Goal: Task Accomplishment & Management: Manage account settings

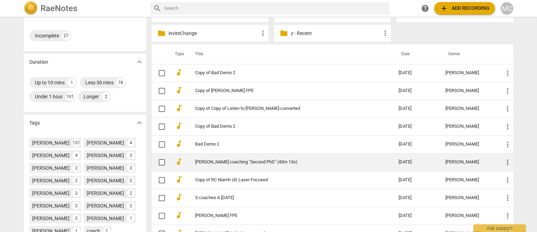
scroll to position [140, 0]
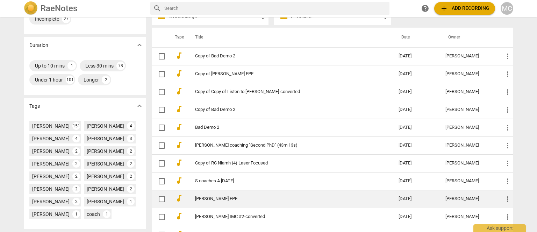
click at [213, 198] on link "Tracy Davis FPE" at bounding box center [284, 198] width 178 height 5
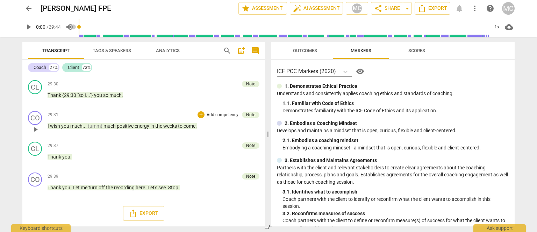
scroll to position [2236, 0]
click at [315, 47] on span "Outcomes" at bounding box center [305, 50] width 41 height 9
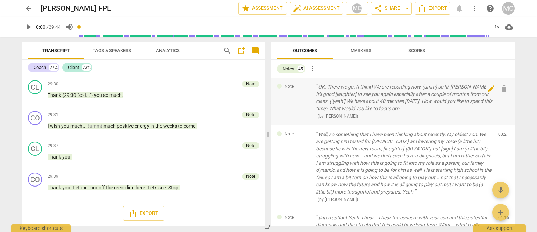
click at [502, 85] on span "delete" at bounding box center [504, 88] width 8 height 8
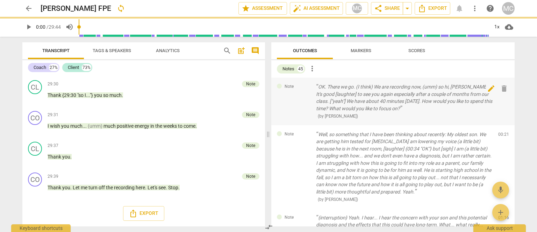
click at [502, 85] on span "delete" at bounding box center [504, 88] width 8 height 8
click at [502, 125] on div "Note Well, so something that I have been thinking about recently: My oldest son…" at bounding box center [392, 166] width 243 height 83
click at [502, 132] on span "delete" at bounding box center [504, 136] width 8 height 8
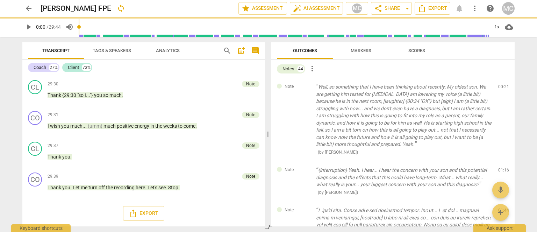
click at [502, 85] on span "delete" at bounding box center [504, 88] width 8 height 8
click at [502, 161] on div "Note {interruption} Yeah. I hear... I hear the concern with your son and this p…" at bounding box center [392, 181] width 243 height 40
click at [502, 168] on span "delete" at bounding box center [504, 172] width 8 height 8
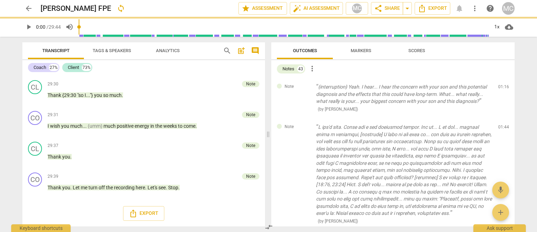
click at [502, 85] on span "delete" at bounding box center [504, 88] width 8 height 8
click at [502, 118] on div "Note ( by Matthew Cintron-Quinones ) 01:44 edit delete" at bounding box center [392, 174] width 243 height 112
click at [502, 125] on span "delete" at bounding box center [504, 129] width 8 height 8
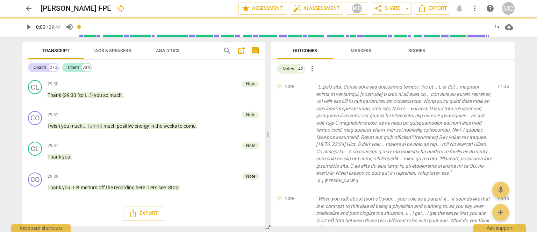
click at [502, 85] on span "delete" at bounding box center [504, 88] width 8 height 8
click at [502, 190] on div "Note When you talk about (sort of) your... your role as a parent, it... it soun…" at bounding box center [392, 217] width 243 height 55
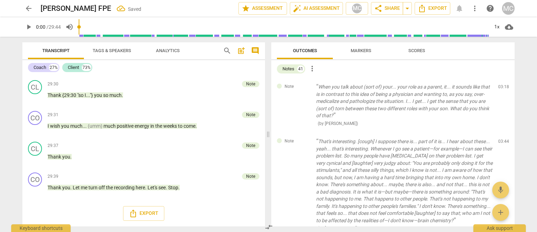
click at [502, 85] on span "delete" at bounding box center [504, 88] width 8 height 8
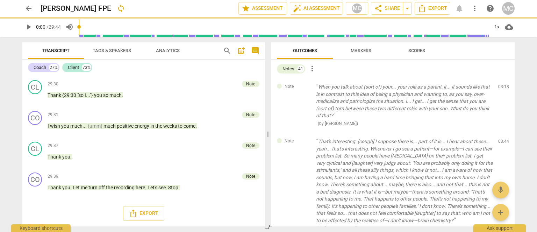
click at [502, 85] on span "delete" at bounding box center [504, 88] width 8 height 8
click at [502, 132] on div "Note That's interesting. [cough] I suppose there is... part of it is... I hear …" at bounding box center [392, 184] width 243 height 105
click at [502, 139] on span "delete" at bounding box center [504, 143] width 8 height 8
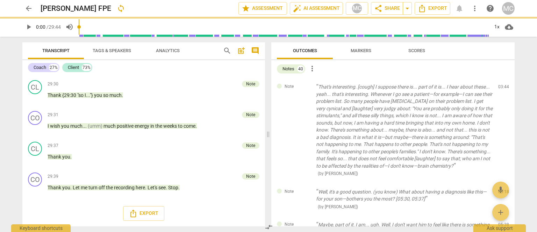
click at [502, 85] on span "delete" at bounding box center [504, 88] width 8 height 8
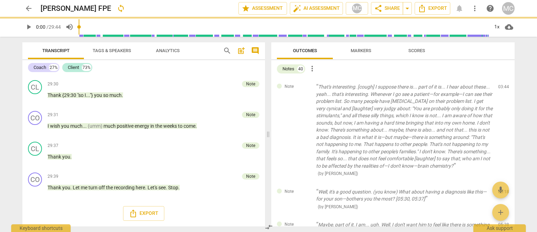
click at [502, 183] on div "Note Well, it's a good question. (you know) What about having a diagnosis like …" at bounding box center [392, 199] width 243 height 33
click at [502, 189] on span "delete" at bounding box center [504, 193] width 8 height 8
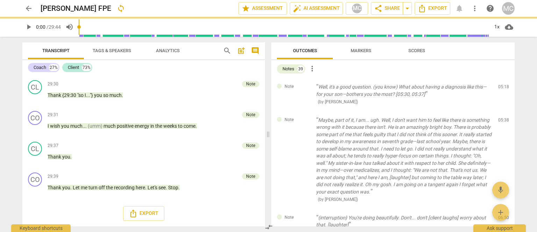
click at [502, 85] on span "delete" at bounding box center [504, 88] width 8 height 8
click at [502, 111] on div "Note Maybe, part of it, I am... ugh. Well, I don't want him to feel like there …" at bounding box center [392, 160] width 243 height 98
click at [502, 117] on span "delete" at bounding box center [504, 121] width 8 height 8
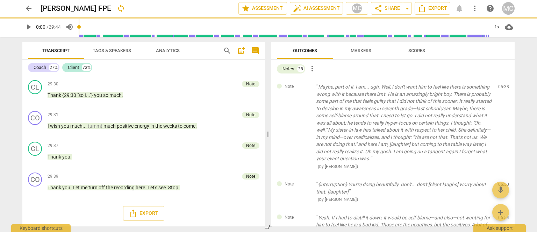
click at [502, 85] on span "delete" at bounding box center [504, 88] width 8 height 8
click at [502, 175] on div "Note {interruption} You're doing beautifully. Don't... don't [client laughs] wo…" at bounding box center [392, 191] width 243 height 33
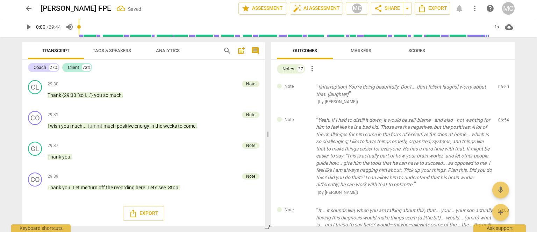
click at [502, 85] on span "delete" at bounding box center [504, 88] width 8 height 8
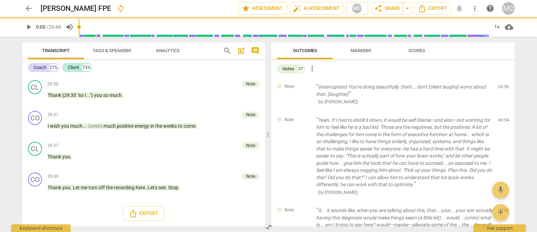
click at [502, 85] on span "delete" at bounding box center [504, 88] width 8 height 8
click at [502, 111] on div "Note Yeah. If I had to distill it down, it would be self-blame—and also—not wan…" at bounding box center [392, 156] width 243 height 91
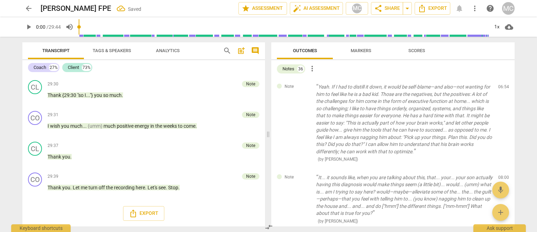
click at [502, 85] on span "delete" at bounding box center [504, 88] width 8 height 8
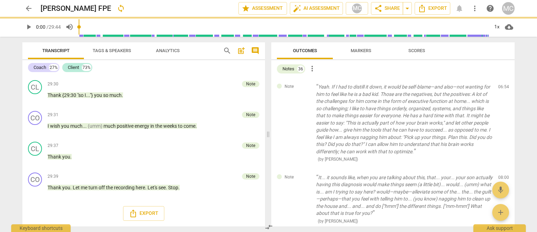
click at [502, 168] on div "Note It... it sounds like, when you are talking about this, that... your... you…" at bounding box center [392, 199] width 243 height 62
click at [502, 175] on span "delete" at bounding box center [504, 179] width 8 height 8
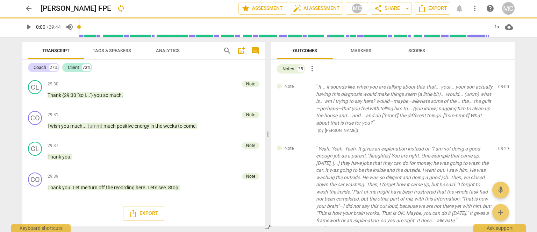
click at [502, 85] on span "delete" at bounding box center [504, 88] width 8 height 8
click at [502, 140] on div "Note Yeah. Yeah. Yeah. It gives an explanation instead of: "I am not doing a go…" at bounding box center [392, 189] width 243 height 98
click at [502, 146] on span "delete" at bounding box center [504, 150] width 8 height 8
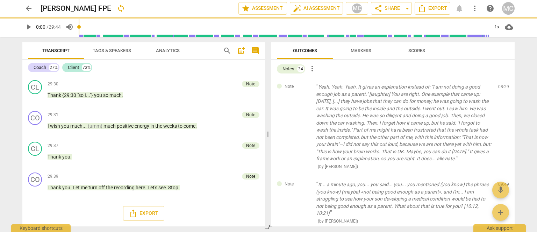
click at [502, 85] on span "delete" at bounding box center [504, 88] width 8 height 8
click at [502, 175] on div "Note It... a minute ago, you... you said... you... you mentioned (you know) the…" at bounding box center [392, 202] width 243 height 55
click at [502, 182] on span "delete" at bounding box center [504, 186] width 8 height 8
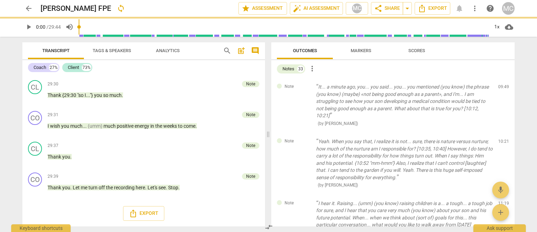
click at [502, 85] on span "delete" at bounding box center [504, 88] width 8 height 8
click at [502, 132] on div "Note Yeah. When you say that, I realize it is not... sure, there is nature vers…" at bounding box center [392, 163] width 243 height 62
click at [502, 139] on span "delete" at bounding box center [504, 143] width 8 height 8
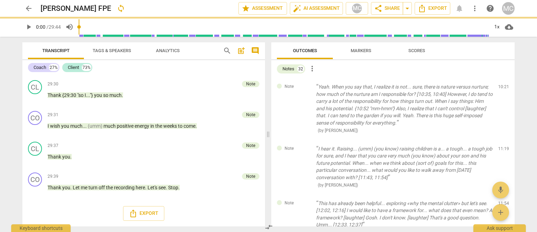
click at [502, 85] on span "delete" at bounding box center [504, 88] width 8 height 8
click at [502, 140] on div "Note I hear it. Raising... (umm) (you know) raising children is a... a tough...…" at bounding box center [392, 167] width 243 height 55
click at [502, 146] on span "delete" at bounding box center [504, 150] width 8 height 8
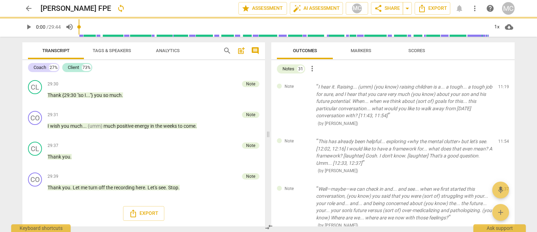
click at [502, 85] on span "delete" at bounding box center [504, 88] width 8 height 8
click at [502, 132] on div "Note This has already been helpful... exploring «why the mental clutter» but le…" at bounding box center [392, 156] width 243 height 48
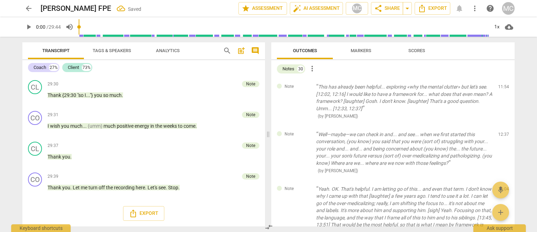
click at [502, 85] on span "delete" at bounding box center [504, 88] width 8 height 8
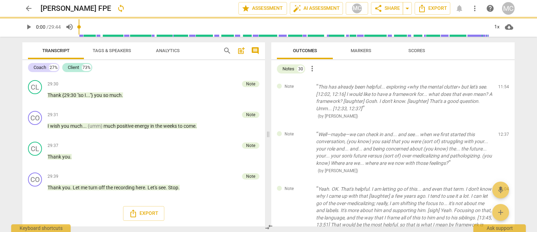
click at [502, 85] on span "delete" at bounding box center [504, 88] width 8 height 8
click at [502, 125] on div "Note Well—maybe—we can check in and... and see... when we first started this co…" at bounding box center [392, 152] width 243 height 55
click at [502, 132] on span "delete" at bounding box center [504, 136] width 8 height 8
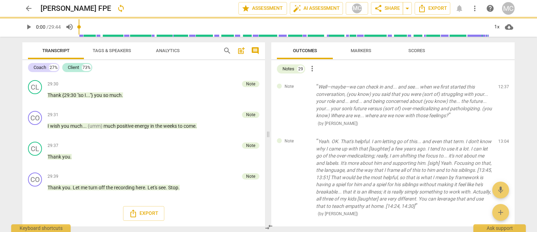
click at [502, 85] on span "delete" at bounding box center [504, 88] width 8 height 8
click at [502, 132] on div "Note Yeah. OK. That's helpful. I am letting go of this... and even that term. I…" at bounding box center [392, 177] width 243 height 91
click at [502, 139] on span "delete" at bounding box center [504, 143] width 8 height 8
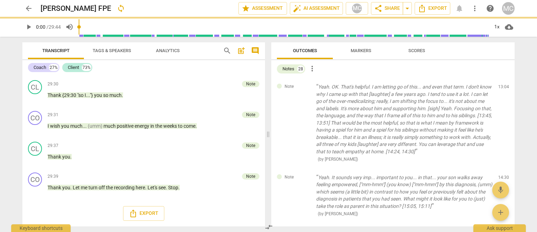
click at [502, 85] on span "delete" at bounding box center [504, 88] width 8 height 8
click at [502, 168] on div "Note Yeah. It sounds very imp... important to you... in that... your son walks …" at bounding box center [392, 195] width 243 height 55
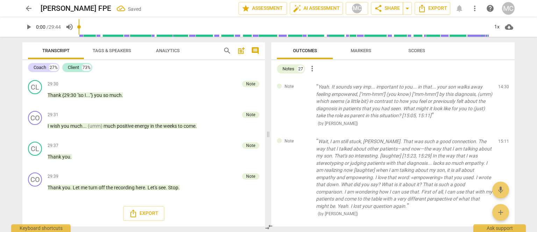
click at [502, 85] on span "delete" at bounding box center [504, 88] width 8 height 8
click at [502, 132] on div "Note Wait, I am still stuck, Tracy. That was such a good connection. The way th…" at bounding box center [392, 177] width 243 height 91
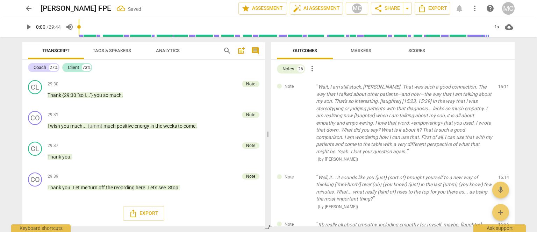
click at [502, 85] on span "delete" at bounding box center [504, 88] width 8 height 8
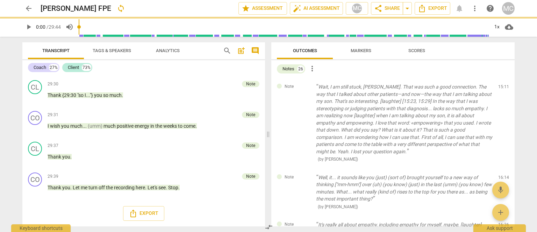
click at [502, 85] on span "delete" at bounding box center [504, 88] width 8 height 8
click at [502, 168] on div "Note Well, it... it sounds like you (just) (sort of) brought yourself to a new …" at bounding box center [392, 192] width 243 height 48
click at [502, 175] on span "delete" at bounding box center [504, 179] width 8 height 8
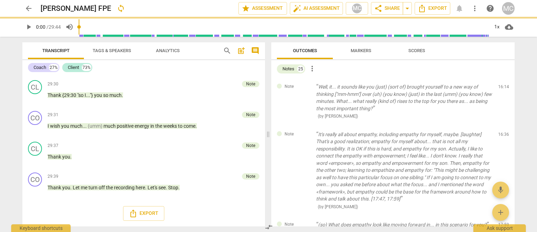
click at [502, 85] on span "delete" at bounding box center [504, 88] width 8 height 8
click at [502, 125] on div "Note It's really all about empathy, including empathy for myself, maybe. [laugh…" at bounding box center [392, 170] width 243 height 91
click at [502, 132] on span "delete" at bounding box center [504, 136] width 8 height 8
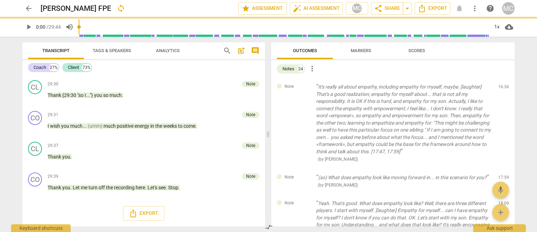
click at [502, 85] on span "delete" at bounding box center [504, 88] width 8 height 8
click at [502, 168] on div "Note (so) What does empathy look like moving forward in... in this scenario for…" at bounding box center [392, 181] width 243 height 26
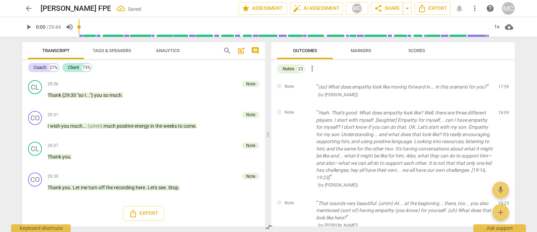
click at [502, 85] on span "delete" at bounding box center [504, 88] width 8 height 8
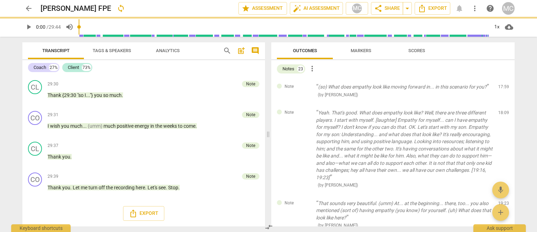
click at [502, 104] on div "Note Yeah. That's good. What does empathy look like? Well, there are three diff…" at bounding box center [392, 149] width 243 height 91
click at [502, 110] on span "delete" at bounding box center [504, 114] width 8 height 8
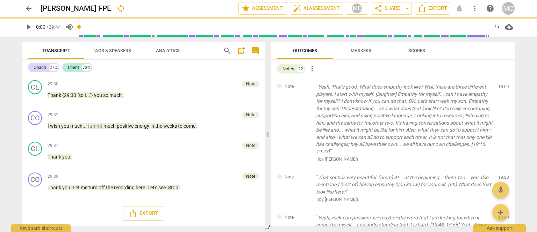
click at [502, 85] on span "delete" at bounding box center [504, 88] width 8 height 8
click at [502, 168] on div "Note That sounds very beautiful. (umm) At... at the beginning... there, too... …" at bounding box center [392, 188] width 243 height 40
click at [502, 175] on span "delete" at bounding box center [504, 179] width 8 height 8
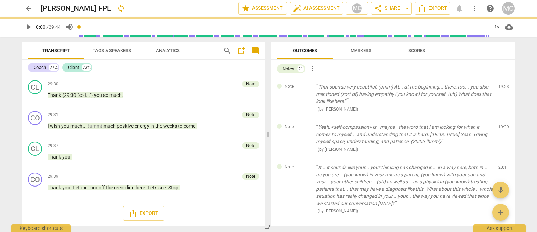
click at [502, 85] on span "delete" at bounding box center [504, 88] width 8 height 8
click at [502, 118] on div "Note Yeah; «self-compassion» is—maybe—the word that I am looking for when it co…" at bounding box center [392, 138] width 243 height 40
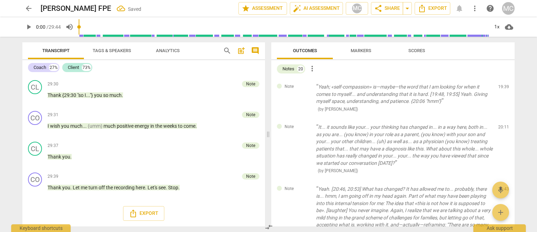
click at [502, 85] on span "delete" at bounding box center [504, 88] width 8 height 8
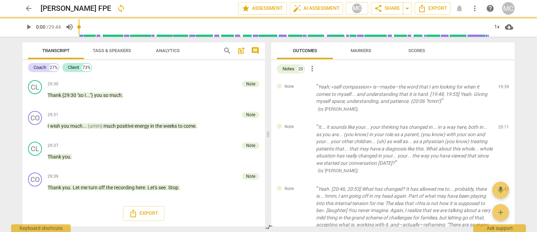
click at [502, 85] on span "delete" at bounding box center [504, 88] width 8 height 8
click at [502, 118] on div "Note It... it sounds like your... your thinking has changed in... in a way here…" at bounding box center [392, 149] width 243 height 62
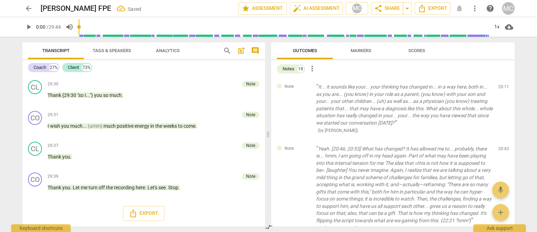
click at [502, 85] on span "delete" at bounding box center [504, 88] width 8 height 8
click at [502, 140] on div "Note Yeah. [20:46, 20:53] What has changed? It has allowed me to... probably, t…" at bounding box center [392, 189] width 243 height 98
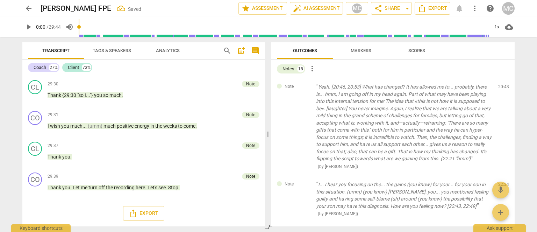
click at [502, 85] on span "delete" at bounding box center [504, 88] width 8 height 8
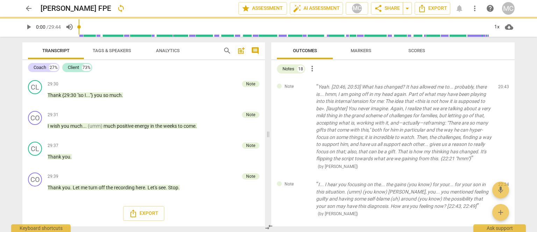
click at [502, 85] on span "delete" at bounding box center [504, 88] width 8 height 8
click at [502, 175] on div "Note I... I hear you focusing on the... the gains (you know) for your... for yo…" at bounding box center [392, 199] width 243 height 48
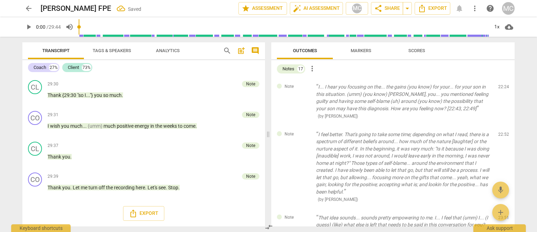
click at [502, 85] on span "delete" at bounding box center [504, 88] width 8 height 8
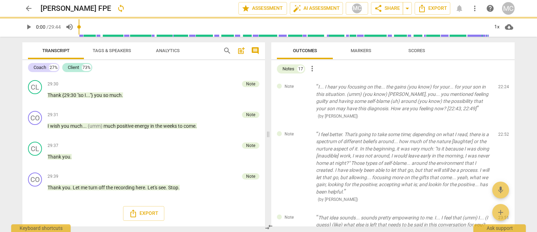
click at [502, 125] on div "Note I feel better. That's going to take some time; depending on what I read, t…" at bounding box center [392, 166] width 243 height 83
click at [502, 132] on span "delete" at bounding box center [504, 136] width 8 height 8
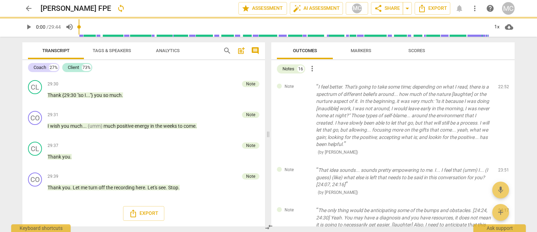
click at [502, 85] on span "delete" at bounding box center [504, 88] width 8 height 8
click at [502, 161] on div "Note That idea sounds... sounds pretty empowering to me. I... I feel that (umm)…" at bounding box center [392, 181] width 243 height 40
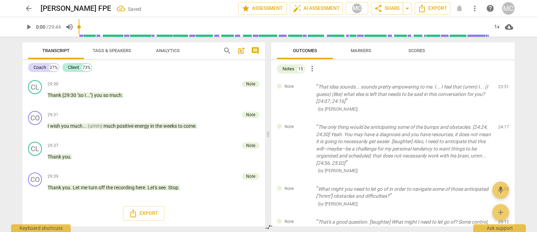
click at [502, 85] on span "delete" at bounding box center [504, 88] width 8 height 8
click at [502, 118] on div "Note The only thing would be anticipating some of the bumps and obstacles. [24:…" at bounding box center [392, 149] width 243 height 62
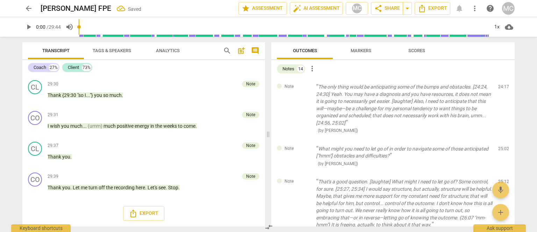
click at [502, 85] on span "delete" at bounding box center [504, 88] width 8 height 8
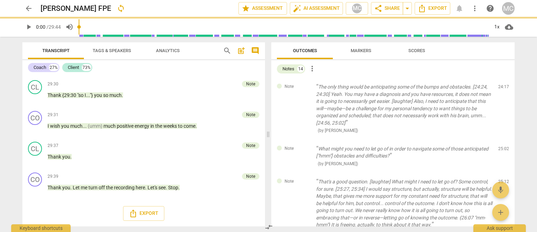
click at [502, 85] on span "delete" at bounding box center [504, 88] width 8 height 8
click at [502, 140] on div "Note What might you need to let go of in order to navigate some of those antici…" at bounding box center [392, 156] width 243 height 33
click at [502, 146] on span "delete" at bounding box center [504, 150] width 8 height 8
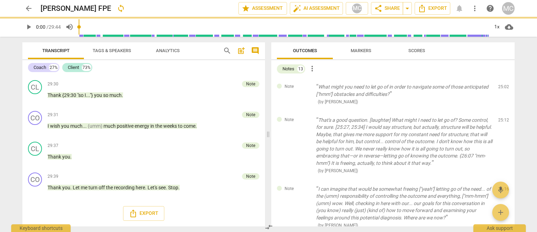
click at [502, 85] on span "delete" at bounding box center [504, 88] width 8 height 8
click at [502, 111] on div "Note That's a good question. [laughter] What might I need to let go of? Some co…" at bounding box center [392, 145] width 243 height 69
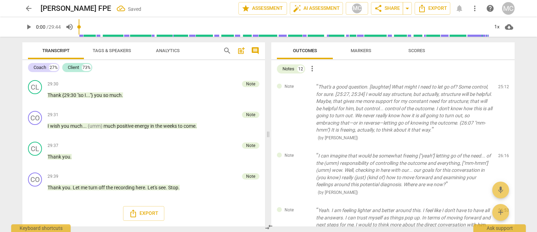
click at [502, 85] on span "delete" at bounding box center [504, 88] width 8 height 8
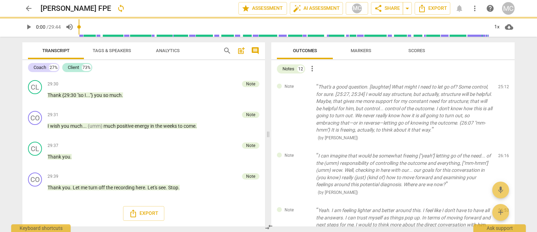
click at [502, 85] on span "delete" at bounding box center [504, 88] width 8 height 8
click at [502, 147] on div "Note I can imagine that would be somewhat freeing ["yeah"] letting go of the ne…" at bounding box center [392, 174] width 243 height 55
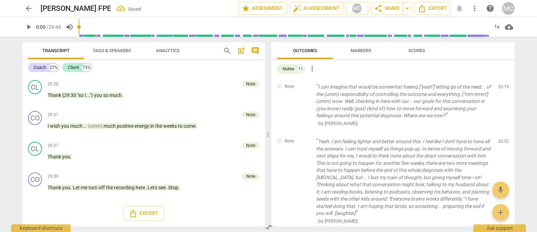
click at [502, 85] on span "delete" at bounding box center [504, 88] width 8 height 8
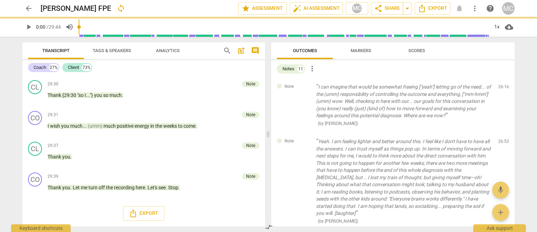
click at [502, 132] on div "Note Yeah. I am feeling lighter and better around this. I feel like I don't hav…" at bounding box center [392, 181] width 243 height 98
click at [502, 139] on span "delete" at bounding box center [504, 143] width 8 height 8
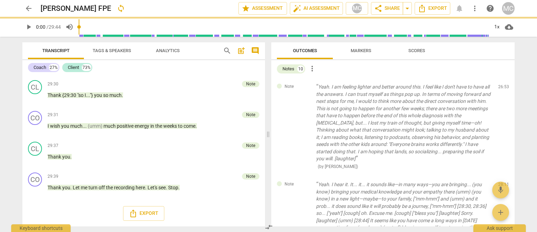
click at [502, 85] on span "delete" at bounding box center [504, 88] width 8 height 8
click at [502, 175] on div "Note Yeah. I hear it. It... it... it sounds like—in many ways—you are bringing.…" at bounding box center [392, 224] width 243 height 98
click at [502, 182] on span "delete" at bounding box center [504, 186] width 8 height 8
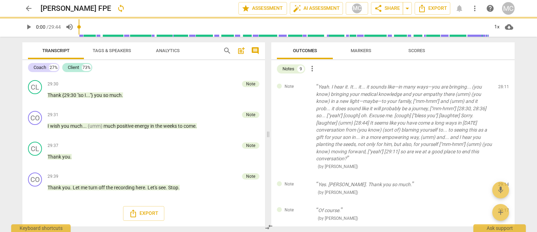
click at [502, 85] on span "delete" at bounding box center [504, 88] width 8 height 8
click at [502, 175] on div "Note Yes. Tracy. Thank you so much. ( by Matthew Cintron-Quinones ) 29:14 edit …" at bounding box center [392, 188] width 243 height 26
click at [502, 182] on span "delete" at bounding box center [504, 186] width 8 height 8
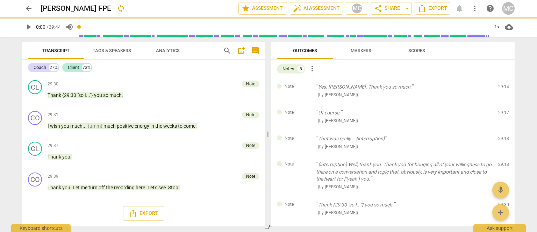
click at [502, 85] on span "delete" at bounding box center [504, 88] width 8 height 8
click at [502, 104] on div "Note Of course. ( by Matthew Cintron-Quinones ) 29:17 edit delete" at bounding box center [392, 117] width 243 height 26
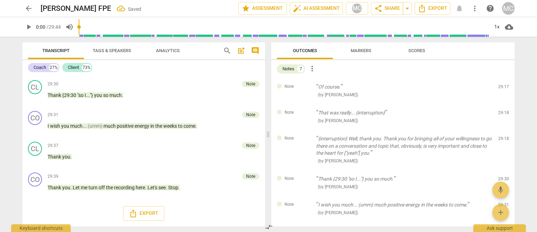
click at [502, 85] on span "delete" at bounding box center [504, 88] width 8 height 8
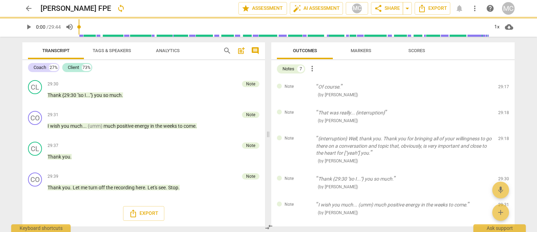
click at [502, 104] on div "Note That was really... {interruption} ( by Matthew Cintron-Quinones ) 29:18 ed…" at bounding box center [392, 117] width 243 height 26
click at [502, 110] on span "delete" at bounding box center [504, 114] width 8 height 8
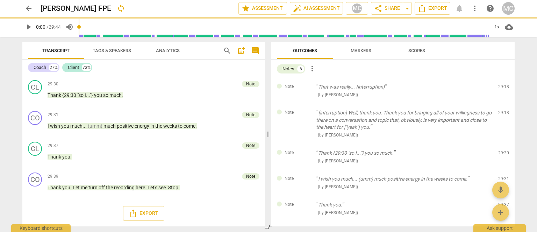
click at [502, 85] on span "delete" at bounding box center [504, 88] width 8 height 8
click at [502, 104] on div "Note {interruption} Well, thank you. Thank you for bringing all of your willing…" at bounding box center [392, 124] width 243 height 40
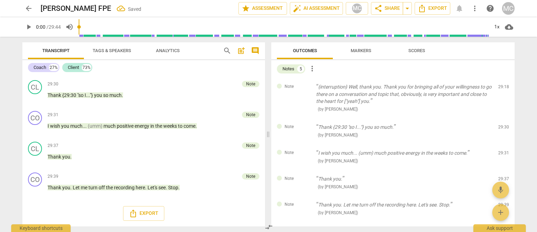
click at [502, 85] on span "delete" at bounding box center [504, 88] width 8 height 8
click at [502, 118] on div "Note Thank {29:30 "so I..."} you so much. ( by Matthew Cintron-Quinones ) 29:30…" at bounding box center [392, 131] width 243 height 26
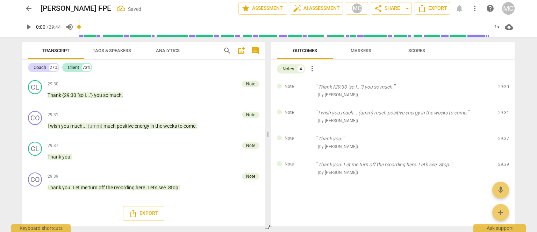
click at [502, 85] on span "delete" at bounding box center [504, 88] width 8 height 8
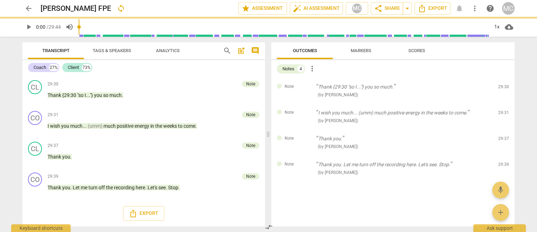
scroll to position [2211, 0]
click at [502, 85] on span "delete" at bounding box center [504, 88] width 8 height 8
click at [502, 104] on div "Note I wish you much... (umm) much positive energy in the weeks to come. ( by M…" at bounding box center [392, 117] width 243 height 26
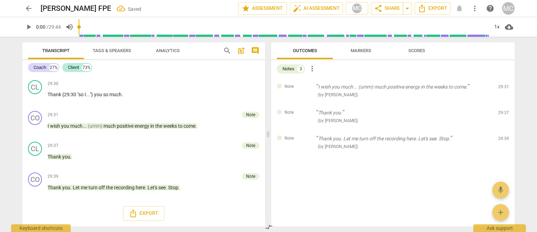
click at [502, 85] on span "delete" at bounding box center [504, 88] width 8 height 8
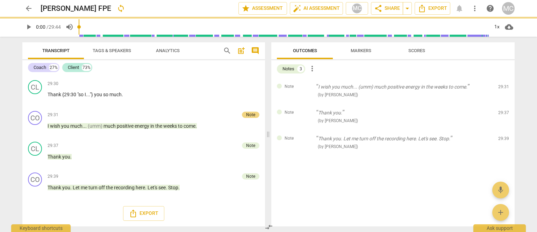
click at [502, 104] on div "Note Thank you. ( by Matthew Cintron-Quinones ) 29:37 edit delete" at bounding box center [392, 117] width 243 height 26
click at [502, 110] on span "delete" at bounding box center [504, 114] width 8 height 8
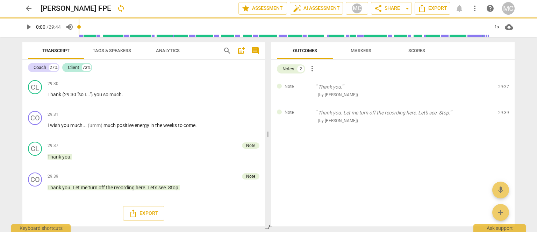
click at [502, 85] on span "delete" at bounding box center [504, 88] width 8 height 8
click at [502, 104] on div "Note Thank you. Let me turn off the recording here. Let's see. Stop. ( by Matth…" at bounding box center [392, 117] width 243 height 26
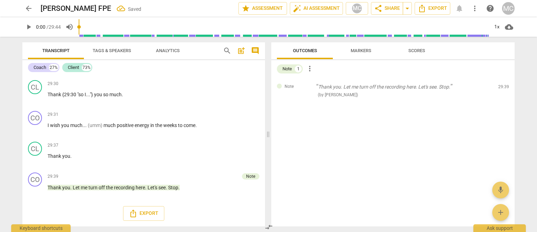
click at [502, 85] on span "delete" at bounding box center [504, 88] width 8 height 8
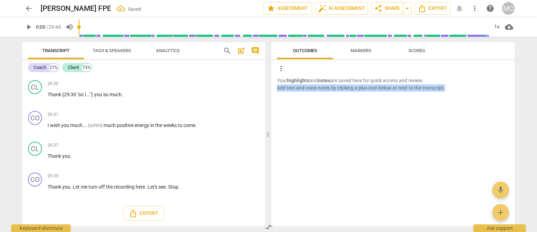
click at [502, 85] on p "Your highlights and notes are saved here for quick access and review. Add text …" at bounding box center [393, 84] width 232 height 14
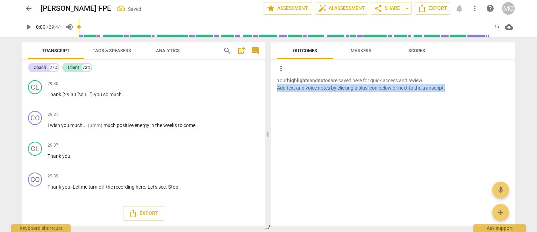
click at [502, 85] on p "Your highlights and notes are saved here for quick access and review. Add text …" at bounding box center [393, 84] width 232 height 14
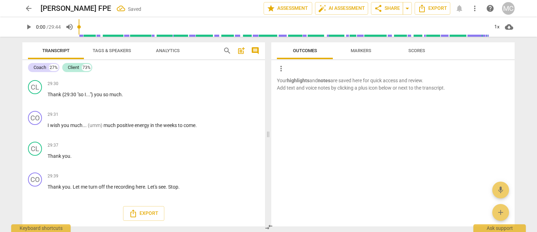
drag, startPoint x: 327, startPoint y: 170, endPoint x: 328, endPoint y: 22, distance: 147.3
click at [431, 7] on span "Export" at bounding box center [432, 8] width 29 height 8
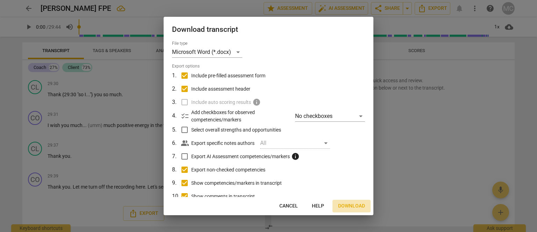
click at [346, 204] on span "Download" at bounding box center [351, 206] width 27 height 7
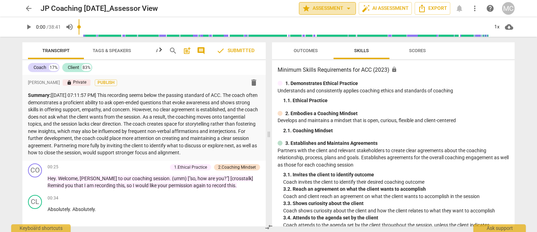
click at [346, 11] on span "arrow_drop_down" at bounding box center [349, 8] width 8 height 8
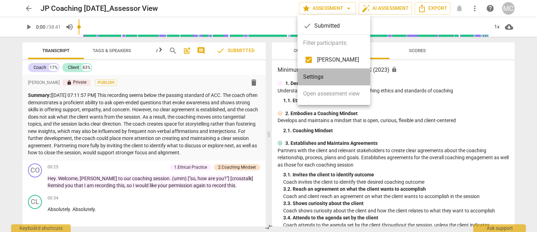
click at [311, 76] on li "Settings" at bounding box center [334, 77] width 73 height 17
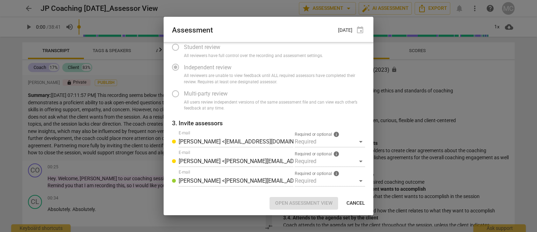
scroll to position [43, 0]
click at [399, 109] on div at bounding box center [268, 116] width 537 height 232
radio input "false"
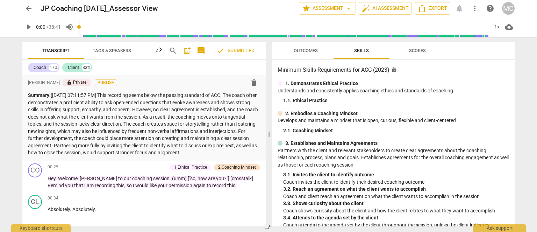
click at [36, 8] on div "arrow_back JP Coaching 7.16.2025_Assessor View edit star Assessment arrow_drop_…" at bounding box center [268, 8] width 492 height 13
click at [32, 8] on span "arrow_back" at bounding box center [28, 8] width 8 height 8
